Goal: Task Accomplishment & Management: Use online tool/utility

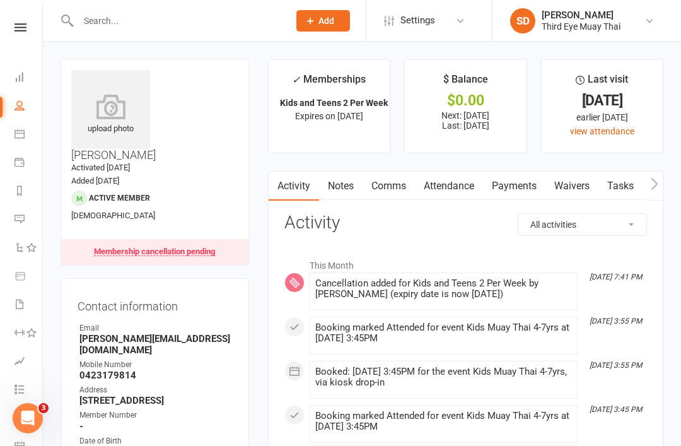
scroll to position [0, 1]
click at [35, 325] on link "Workouts" at bounding box center [29, 334] width 28 height 28
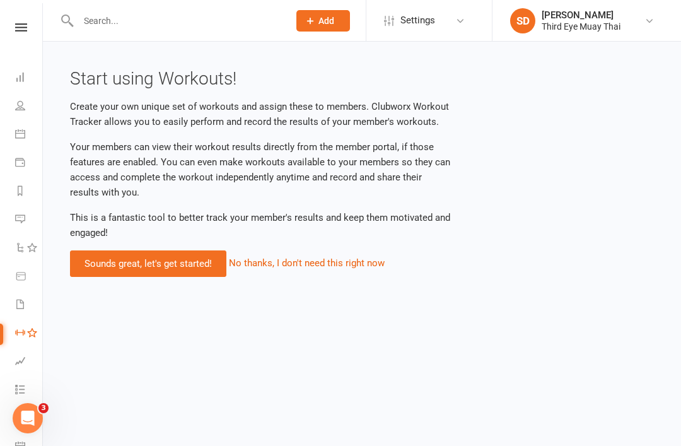
click at [23, 31] on icon at bounding box center [21, 27] width 12 height 8
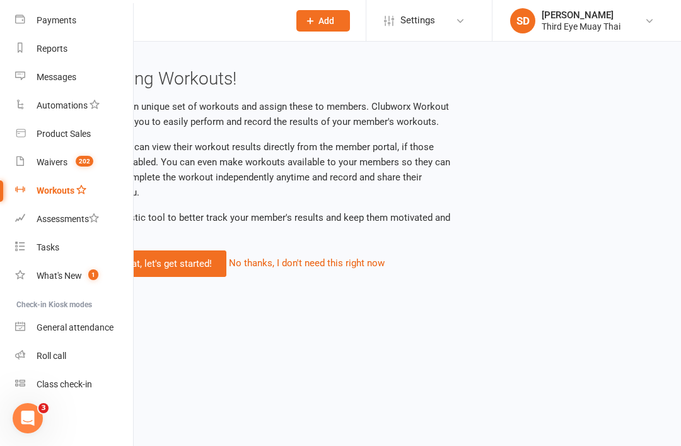
scroll to position [132, 0]
click at [114, 334] on link "General attendance" at bounding box center [74, 328] width 119 height 28
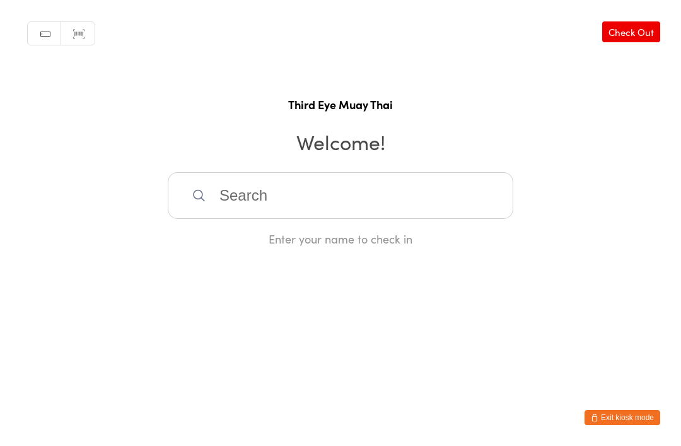
click at [641, 419] on button "Exit kiosk mode" at bounding box center [623, 417] width 76 height 15
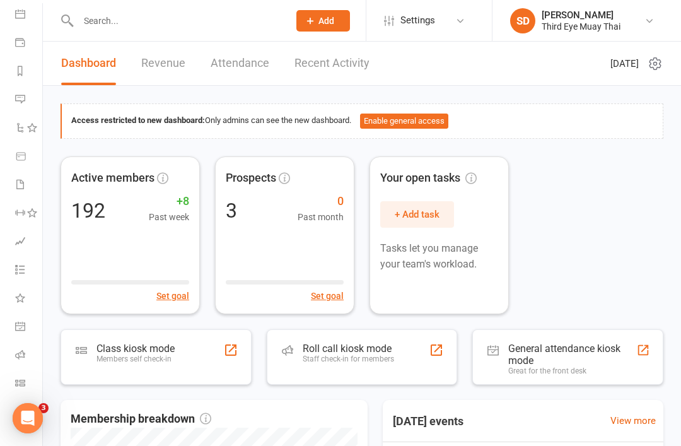
scroll to position [120, 0]
click at [20, 356] on icon at bounding box center [20, 354] width 10 height 10
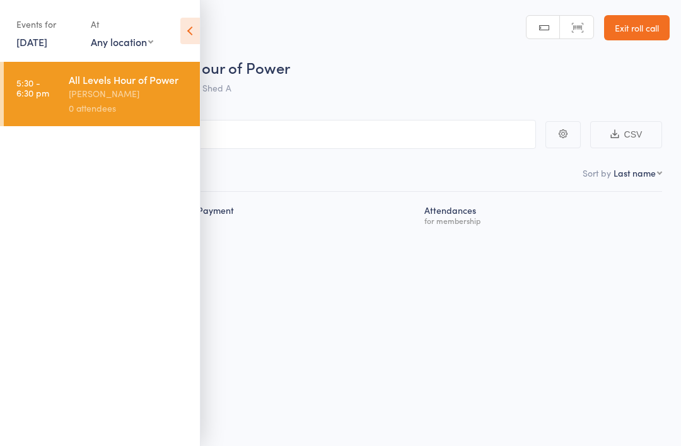
click at [138, 89] on div "[PERSON_NAME]" at bounding box center [129, 93] width 120 height 15
click at [431, 124] on input "search" at bounding box center [277, 134] width 517 height 29
type input "a"
click at [479, 255] on div "Next Payment Atten­dances for membership" at bounding box center [340, 239] width 643 height 95
click at [192, 35] on icon at bounding box center [190, 31] width 20 height 26
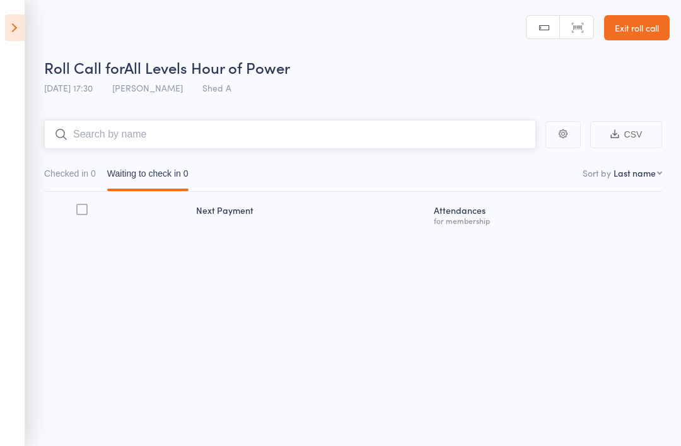
click at [300, 131] on input "search" at bounding box center [290, 134] width 492 height 29
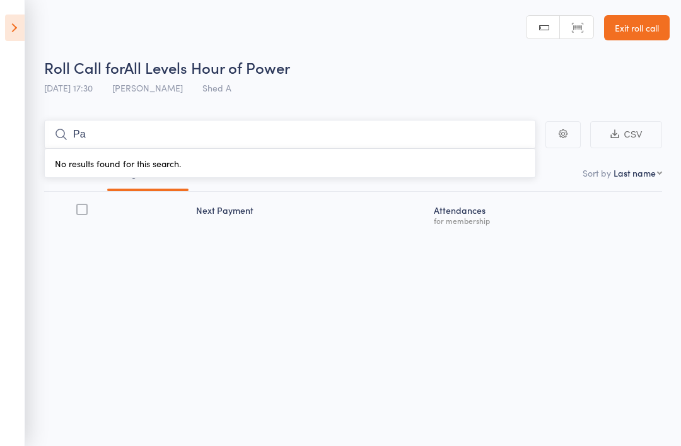
type input "P"
click at [640, 39] on link "Exit roll call" at bounding box center [637, 27] width 66 height 25
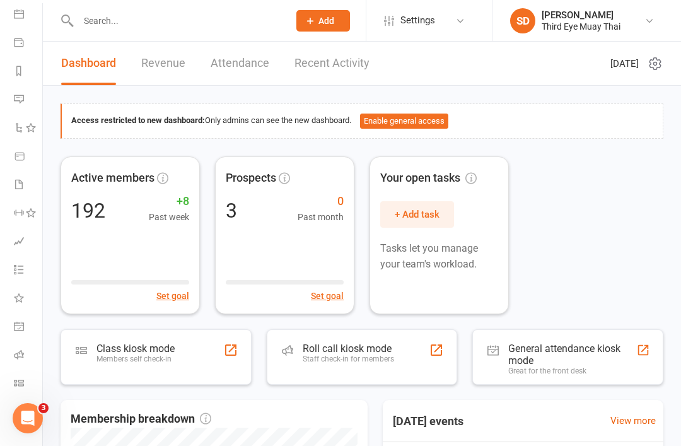
scroll to position [120, 1]
click at [25, 380] on link "Class check-in" at bounding box center [28, 384] width 28 height 28
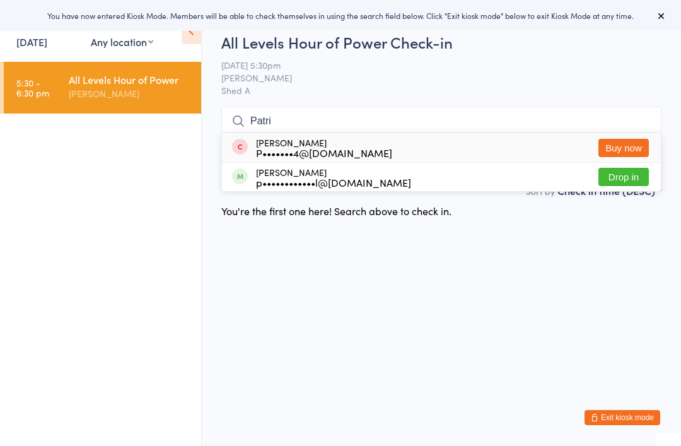
type input "Patri"
click at [628, 181] on button "Drop in" at bounding box center [624, 177] width 50 height 18
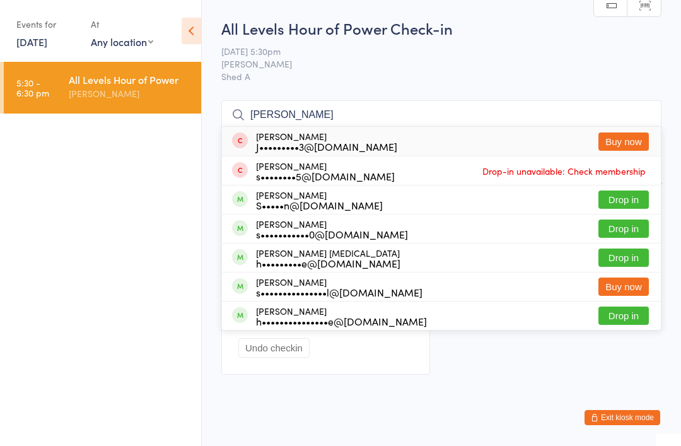
type input "[PERSON_NAME]"
click at [626, 200] on button "Drop in" at bounding box center [624, 199] width 50 height 18
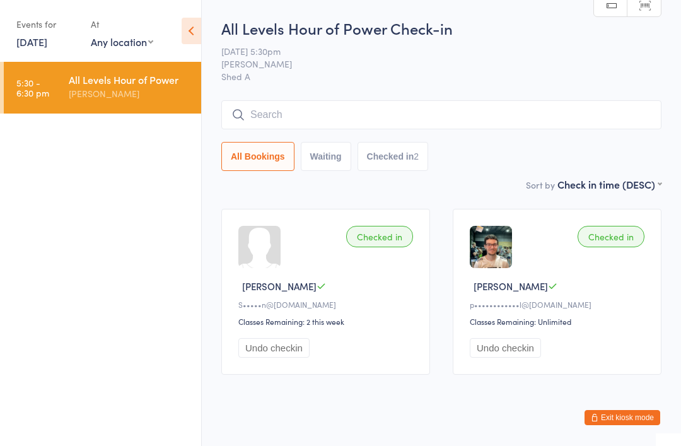
click at [414, 141] on div "All Bookings Waiting Checked in 2" at bounding box center [441, 135] width 440 height 71
click at [398, 110] on input "search" at bounding box center [441, 114] width 440 height 29
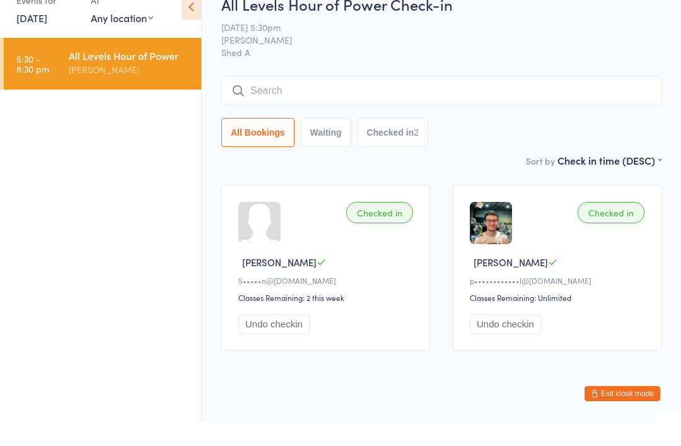
scroll to position [32, 0]
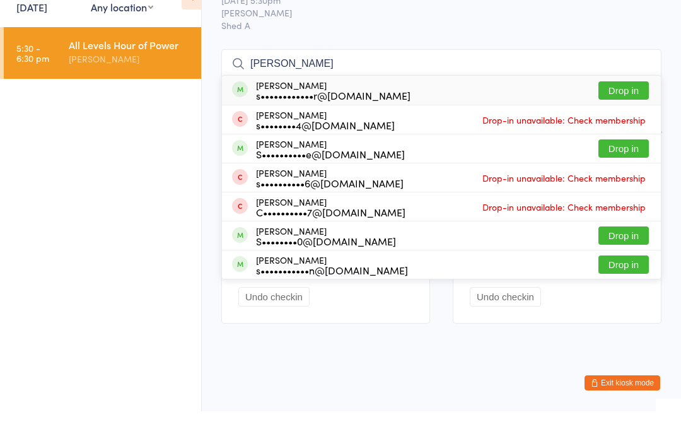
type input "[PERSON_NAME]"
click at [626, 116] on button "Drop in" at bounding box center [624, 125] width 50 height 18
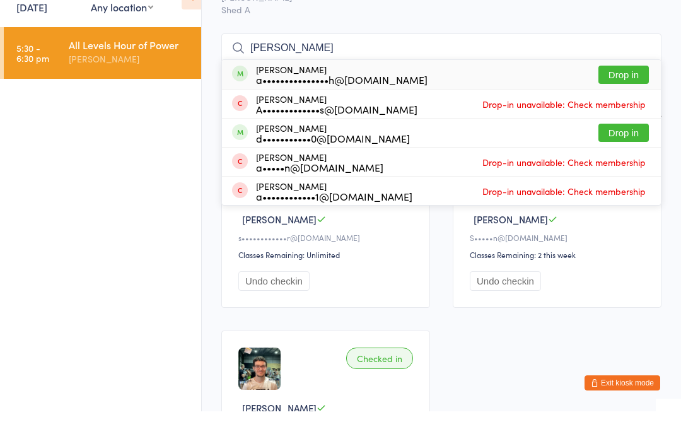
type input "[PERSON_NAME]"
click at [630, 100] on button "Drop in" at bounding box center [624, 109] width 50 height 18
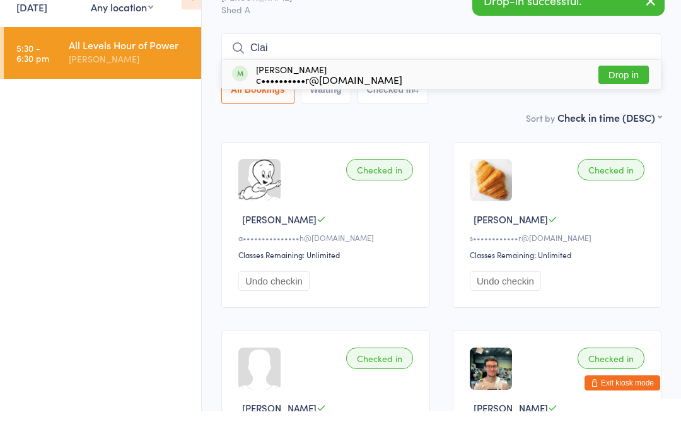
type input "Clai"
click at [636, 100] on button "Drop in" at bounding box center [624, 109] width 50 height 18
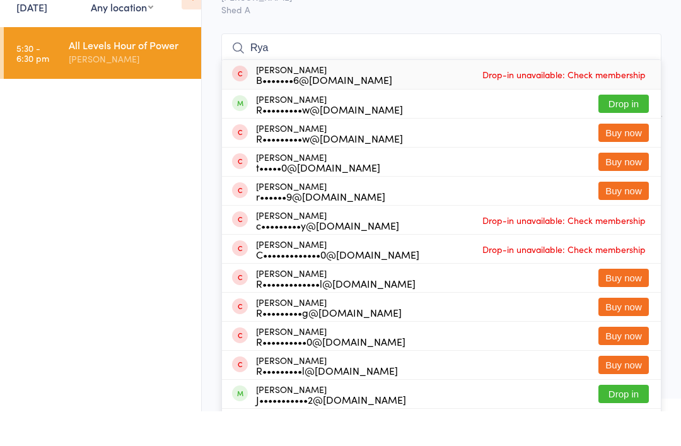
type input "Rya"
click at [619, 129] on button "Drop in" at bounding box center [624, 138] width 50 height 18
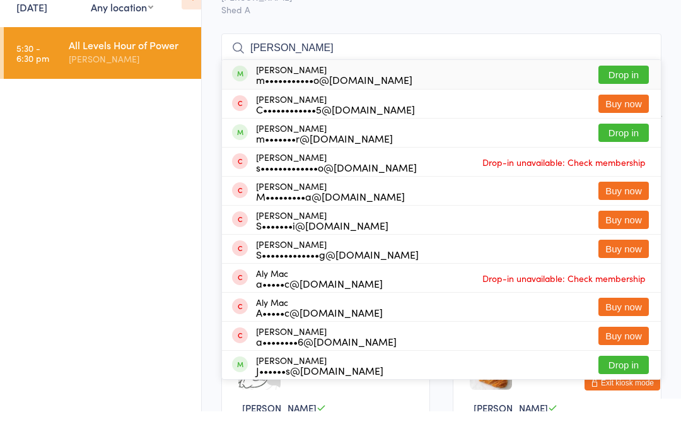
type input "[PERSON_NAME]"
click at [626, 158] on button "Drop in" at bounding box center [624, 167] width 50 height 18
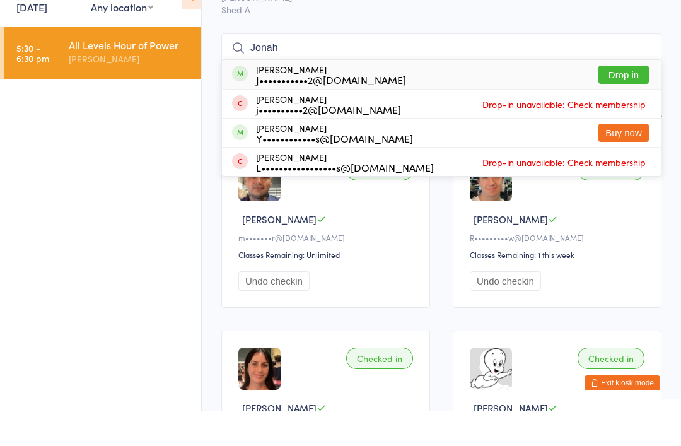
type input "Jonah"
click at [615, 100] on button "Drop in" at bounding box center [624, 109] width 50 height 18
